Goal: Information Seeking & Learning: Learn about a topic

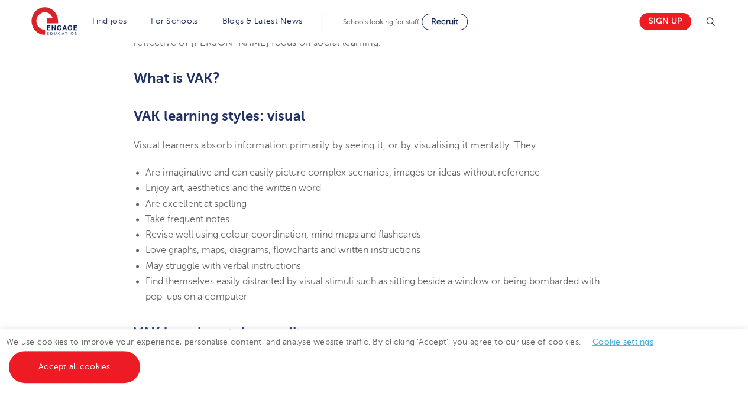
scroll to position [769, 0]
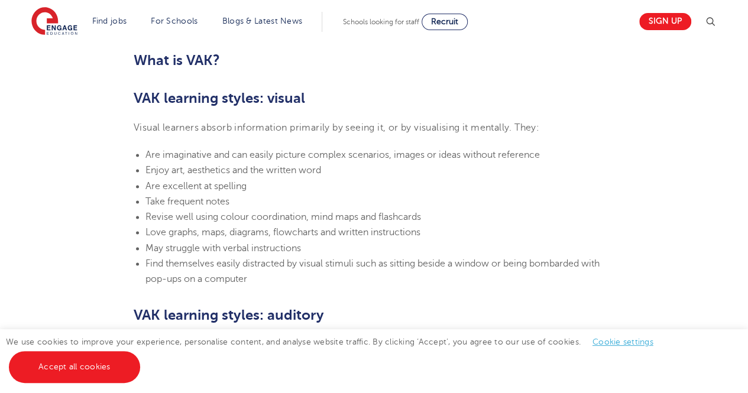
click at [332, 177] on li "Enjoy art, aesthetics and the written word" at bounding box center [379, 170] width 469 height 15
click at [284, 161] on li "Are imaginative and can easily picture complex scenarios, images or ideas witho…" at bounding box center [379, 154] width 469 height 15
click at [264, 192] on li "Are excellent at spelling" at bounding box center [379, 186] width 469 height 15
click at [363, 253] on li "May struggle with verbal instructions" at bounding box center [379, 248] width 469 height 15
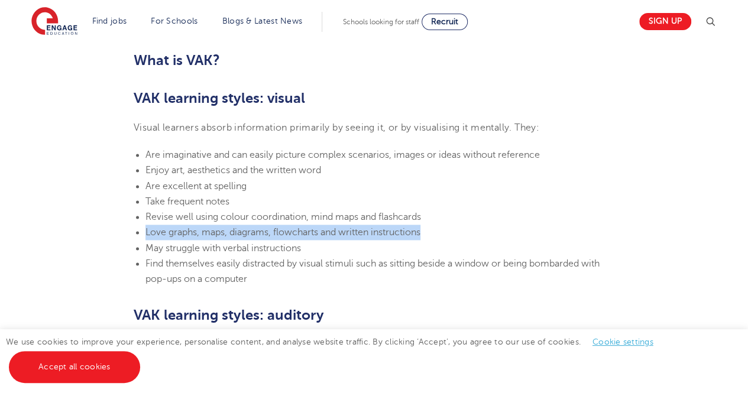
drag, startPoint x: 427, startPoint y: 230, endPoint x: 147, endPoint y: 236, distance: 280.9
click at [147, 236] on li "Love graphs, maps, diagrams, flowcharts and written instructions" at bounding box center [379, 232] width 469 height 15
copy span "Love graphs, maps, diagrams, flowcharts and written instructions"
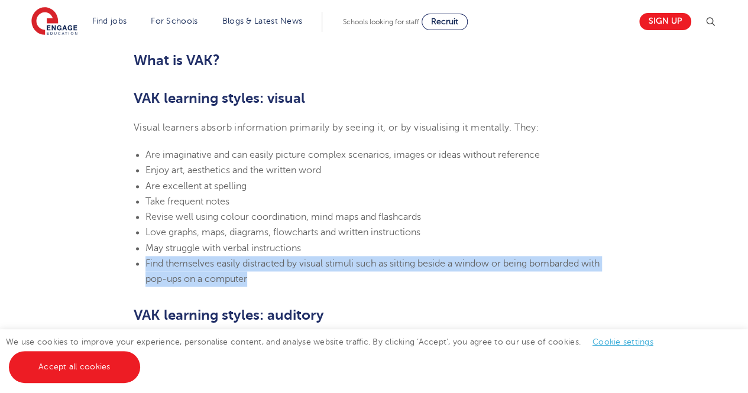
drag, startPoint x: 260, startPoint y: 277, endPoint x: 146, endPoint y: 265, distance: 114.1
click at [146, 265] on li "Find themselves easily distracted by visual stimuli such as sitting beside a wi…" at bounding box center [379, 271] width 469 height 31
copy span "Find themselves easily distracted by visual stimuli such as sitting beside a wi…"
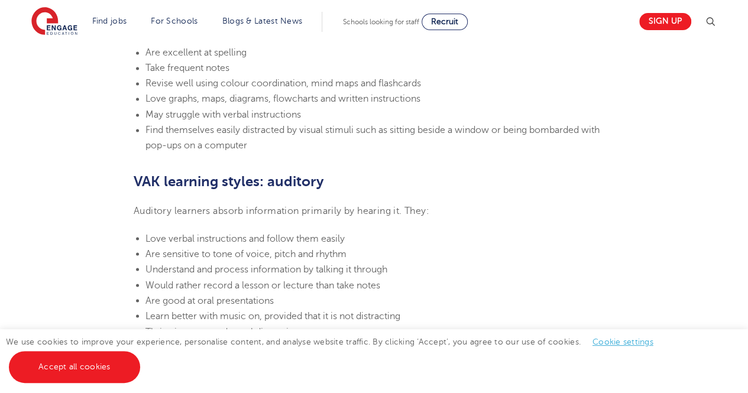
scroll to position [946, 0]
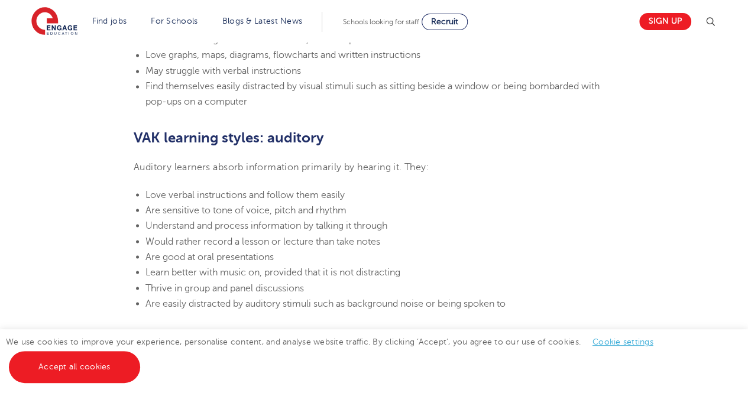
click at [362, 137] on h2 "VAK learning styles: auditory" at bounding box center [374, 138] width 481 height 20
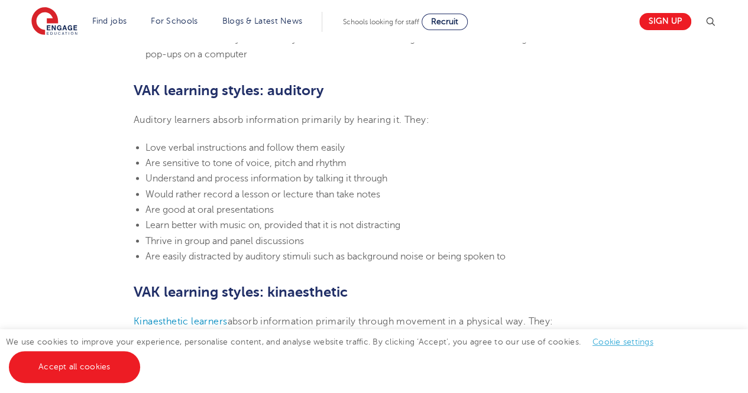
scroll to position [1005, 0]
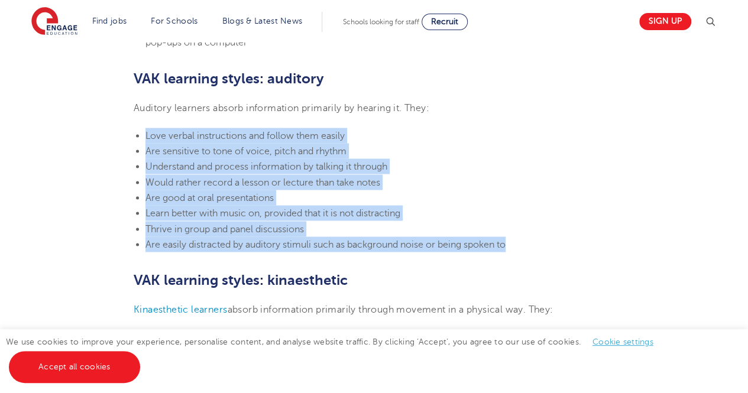
drag, startPoint x: 145, startPoint y: 134, endPoint x: 524, endPoint y: 244, distance: 394.2
click at [524, 244] on ul "Love verbal instructions and follow them easily Are sensitive to tone of voice,…" at bounding box center [374, 190] width 481 height 124
copy ul "Love verbal instructions and follow them easily Are sensitive to tone of voice,…"
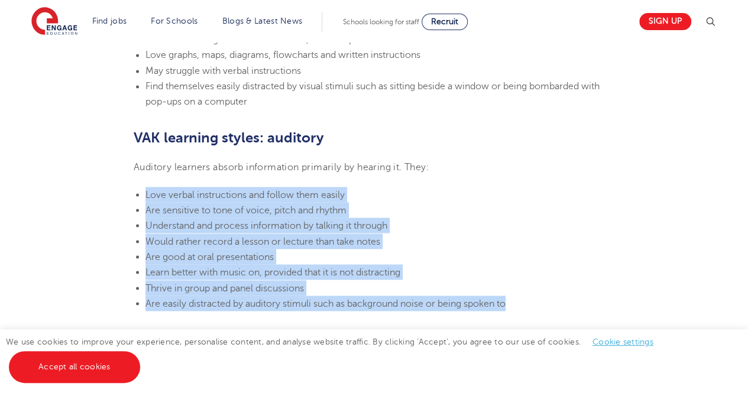
scroll to position [1182, 0]
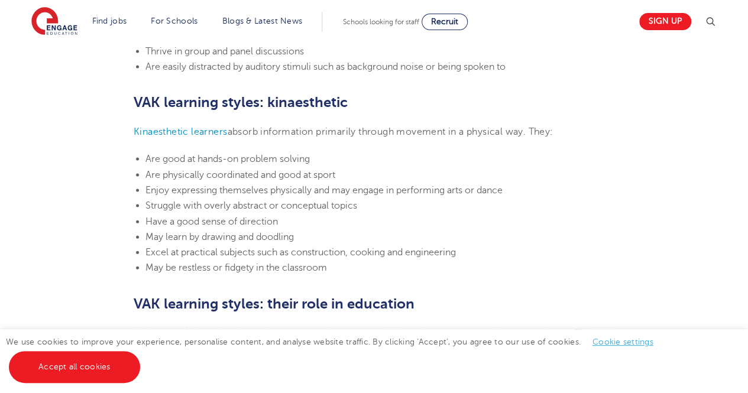
click at [321, 206] on span "Struggle with overly abstract or conceptual topics" at bounding box center [251, 205] width 212 height 11
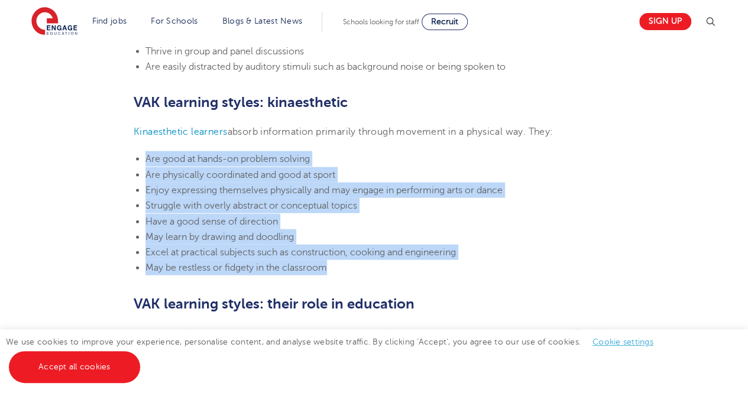
drag, startPoint x: 346, startPoint y: 268, endPoint x: 146, endPoint y: 155, distance: 229.5
click at [146, 155] on ul "Are good at hands-on problem solving Are physically coordinated and good at spo…" at bounding box center [374, 213] width 481 height 124
copy ul "Are good at hands-on problem solving Are physically coordinated and good at spo…"
click at [513, 172] on li "Are physically coordinated and good at sport" at bounding box center [379, 174] width 469 height 15
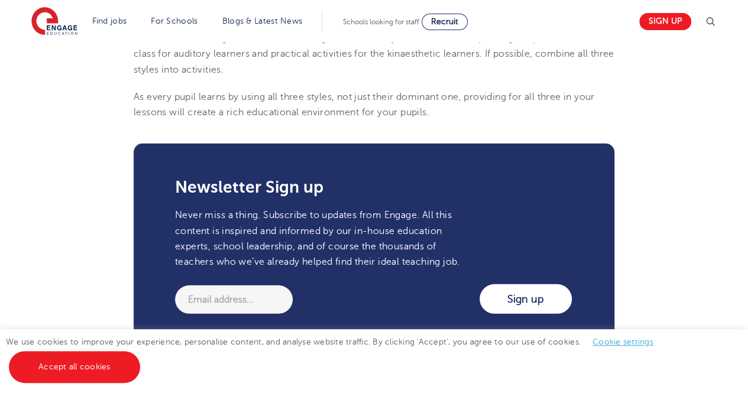
scroll to position [1596, 0]
